Goal: Information Seeking & Learning: Understand process/instructions

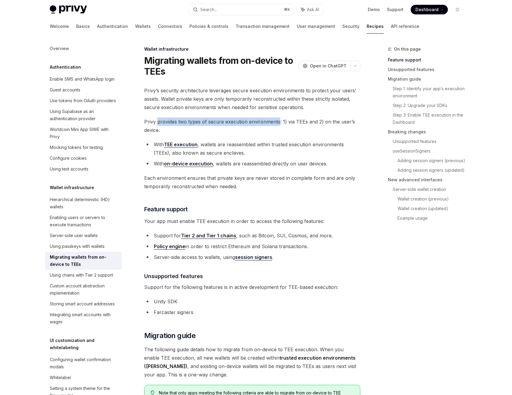
drag, startPoint x: 158, startPoint y: 121, endPoint x: 278, endPoint y: 121, distance: 120.8
click at [278, 121] on span "Privy provides two types of secure execution environments: 1) via TEEs and 2) o…" at bounding box center [252, 125] width 216 height 17
click at [230, 144] on li "With TEE execution , wallets are reassembled within trusted execution environme…" at bounding box center [252, 148] width 216 height 17
drag, startPoint x: 205, startPoint y: 143, endPoint x: 301, endPoint y: 143, distance: 96.2
click at [301, 143] on li "With TEE execution , wallets are reassembled within trusted execution environme…" at bounding box center [252, 148] width 216 height 17
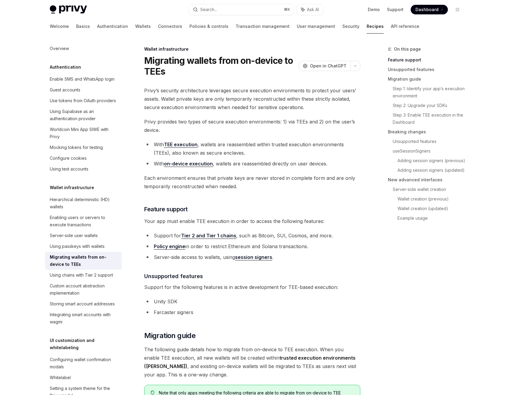
drag, startPoint x: 152, startPoint y: 165, endPoint x: 284, endPoint y: 166, distance: 131.5
click at [284, 166] on li "With on-device execution , wallets are reassembled directly on user devices." at bounding box center [252, 163] width 216 height 8
type textarea "*"
